Goal: Find specific page/section: Find specific page/section

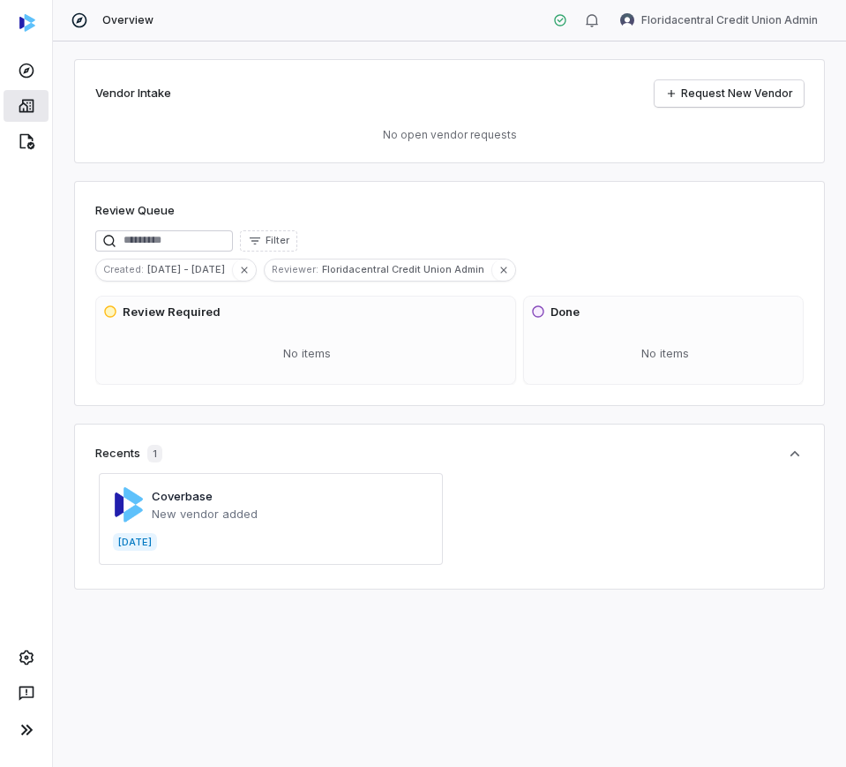
click at [21, 106] on icon at bounding box center [27, 106] width 18 height 18
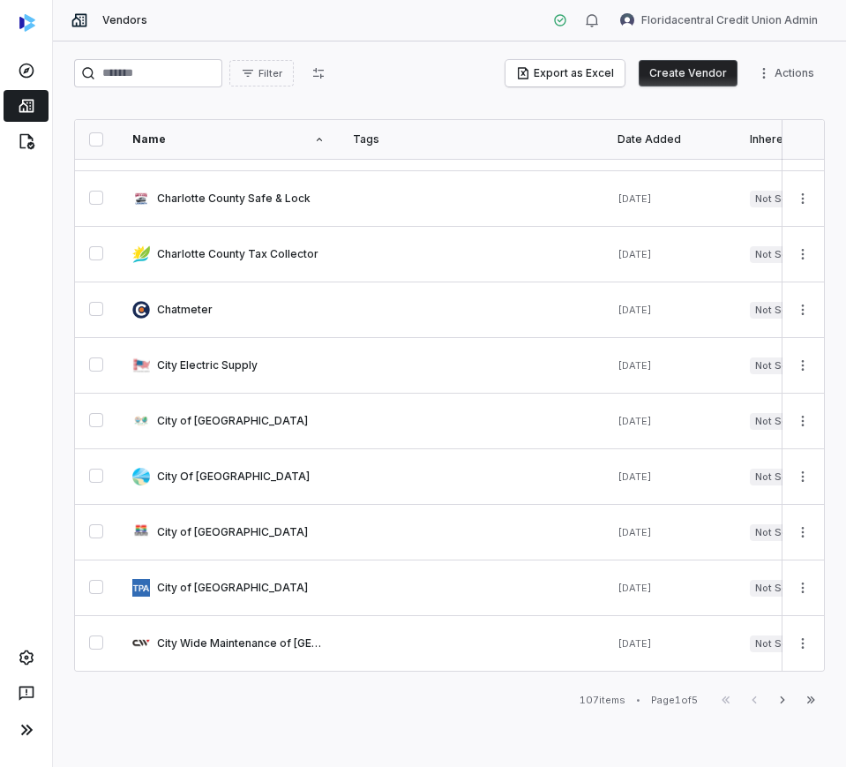
click at [239, 144] on div "Name" at bounding box center [228, 139] width 192 height 14
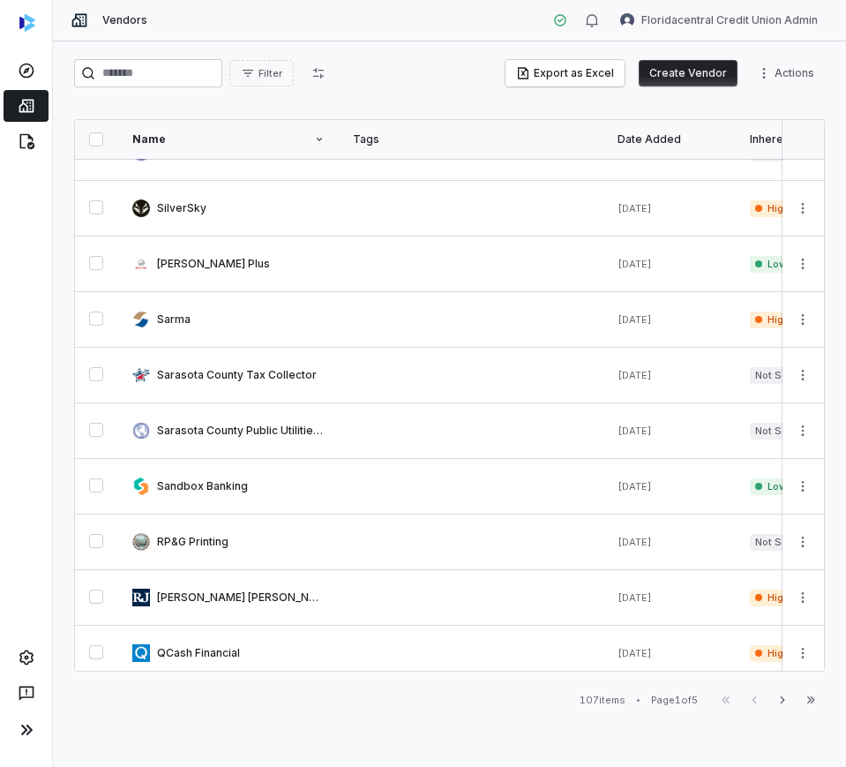
scroll to position [883, 0]
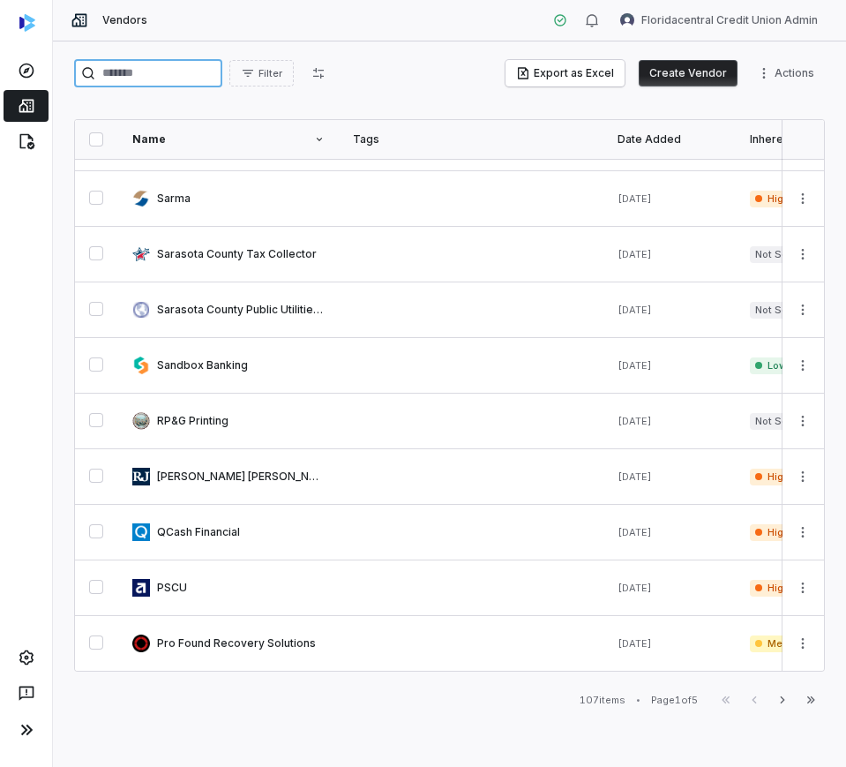
click at [176, 76] on input "search" at bounding box center [148, 73] width 148 height 28
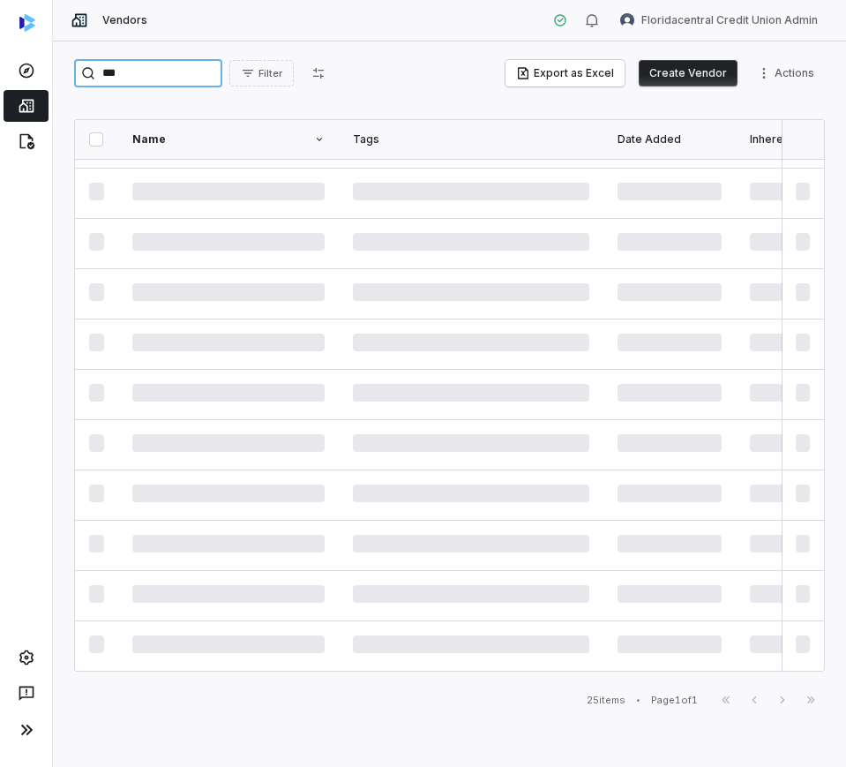
scroll to position [756, 0]
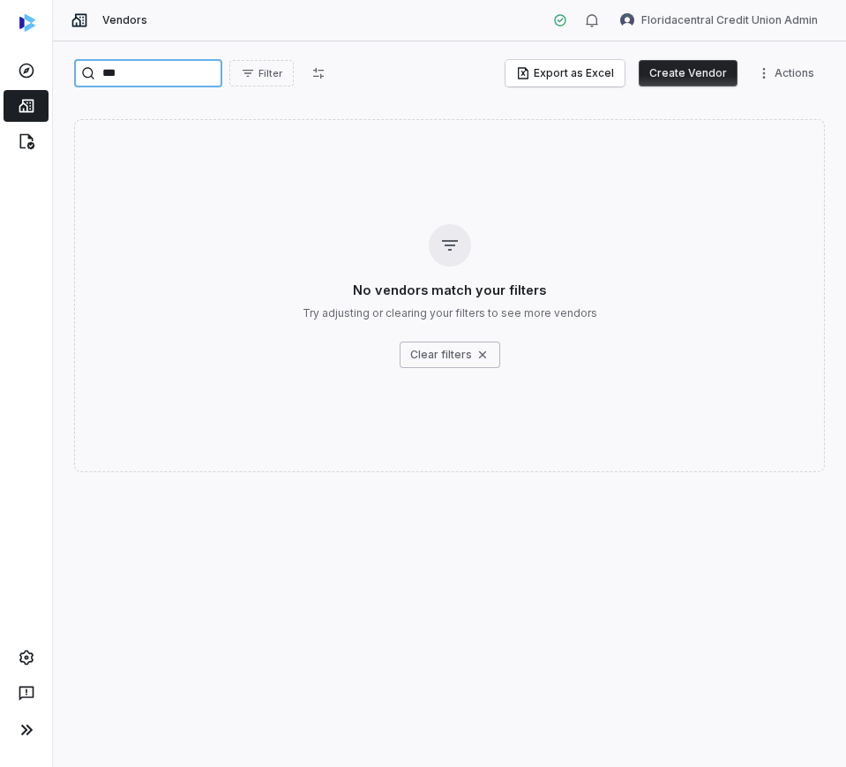
click at [161, 81] on input "***" at bounding box center [148, 73] width 148 height 28
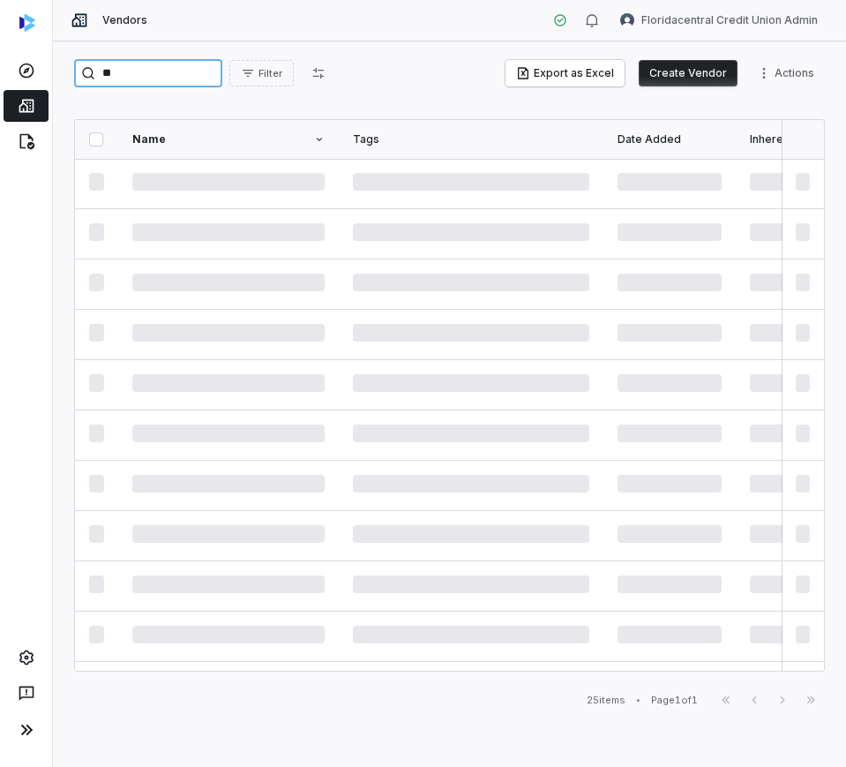
type input "*"
